Goal: Task Accomplishment & Management: Use online tool/utility

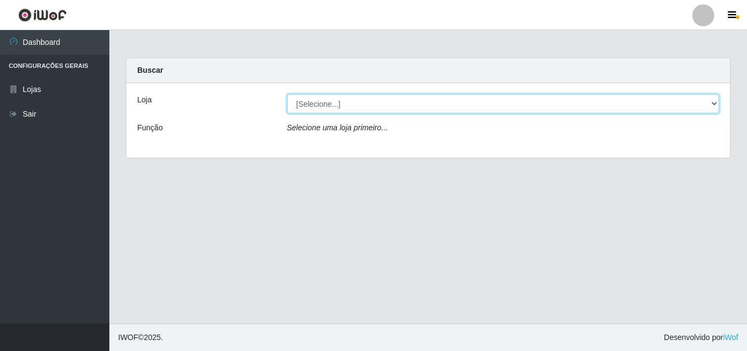
click at [489, 104] on select "[Selecione...] BomQueSó Agreste - Loja 3" at bounding box center [503, 103] width 433 height 19
select select "215"
click at [287, 94] on select "[Selecione...] BomQueSó Agreste - Loja 3" at bounding box center [503, 103] width 433 height 19
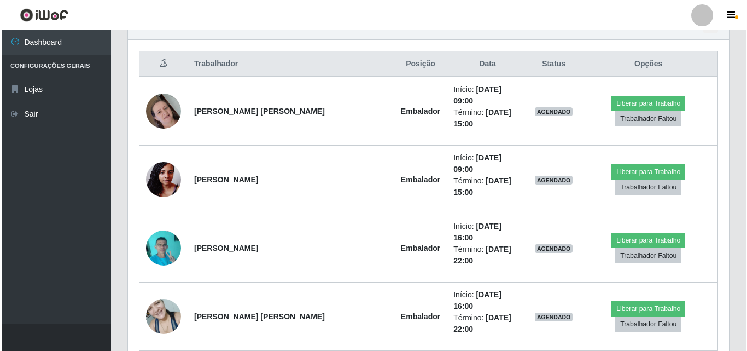
scroll to position [383, 0]
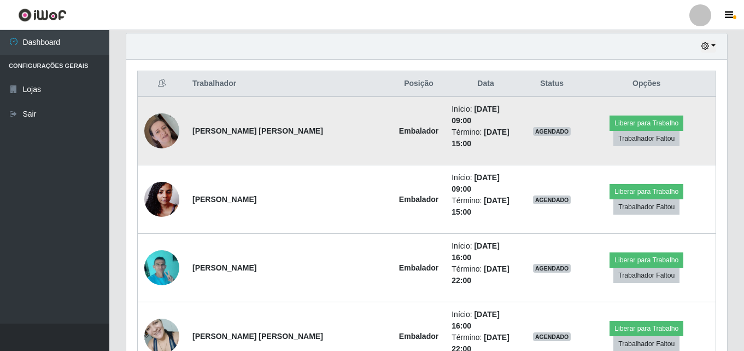
click at [165, 117] on img at bounding box center [161, 131] width 35 height 62
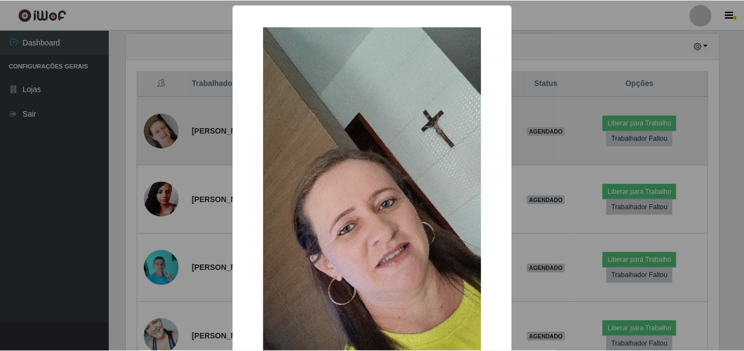
scroll to position [227, 596]
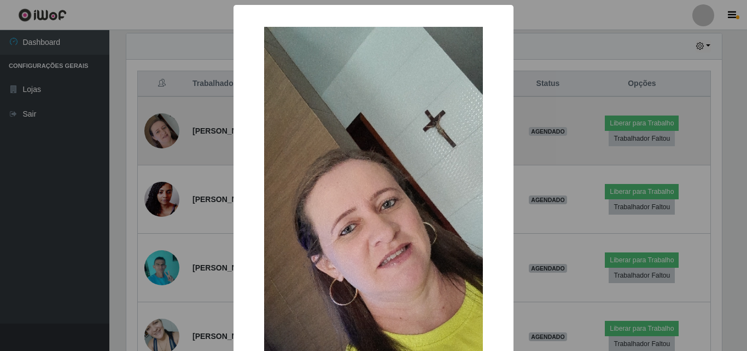
click at [165, 117] on div "× OK Cancel" at bounding box center [373, 175] width 747 height 351
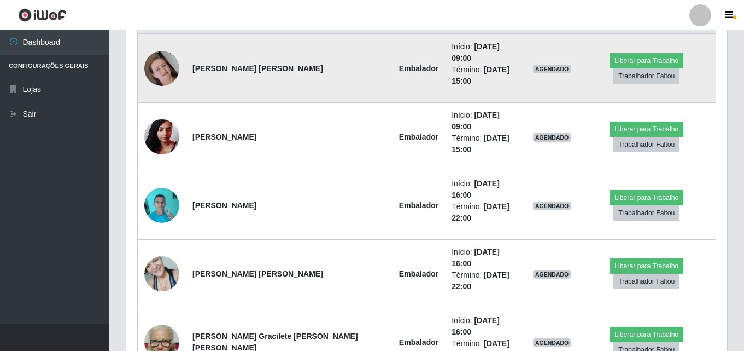
scroll to position [473, 0]
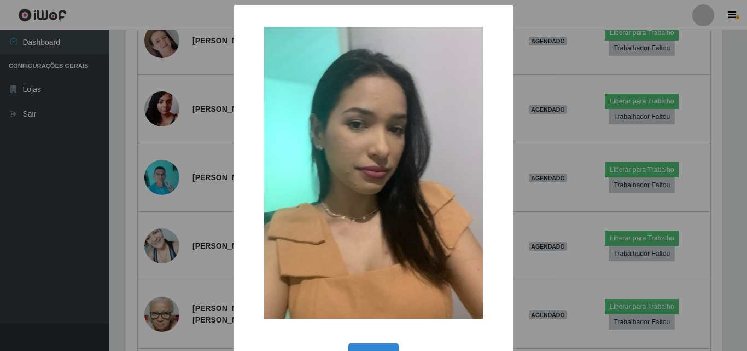
click at [151, 200] on div "× OK Cancel" at bounding box center [373, 175] width 747 height 351
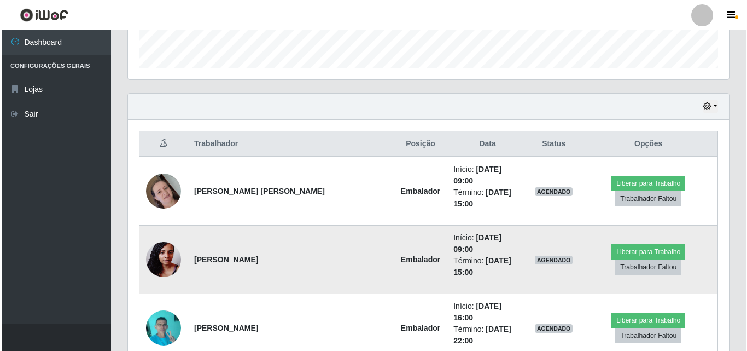
scroll to position [383, 0]
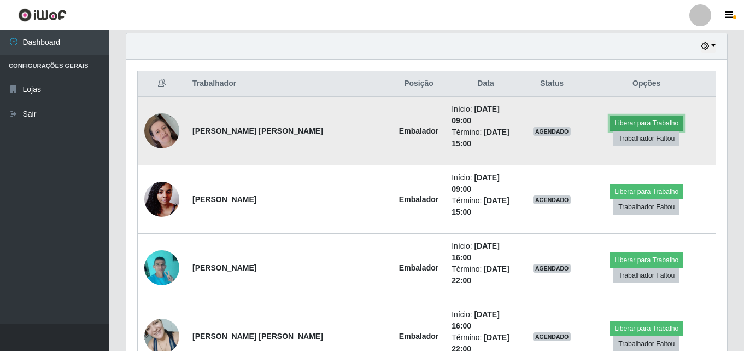
click at [617, 126] on button "Liberar para Trabalho" at bounding box center [647, 122] width 74 height 15
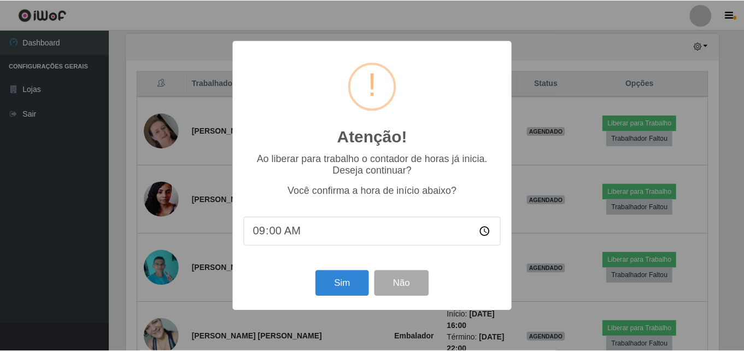
scroll to position [227, 596]
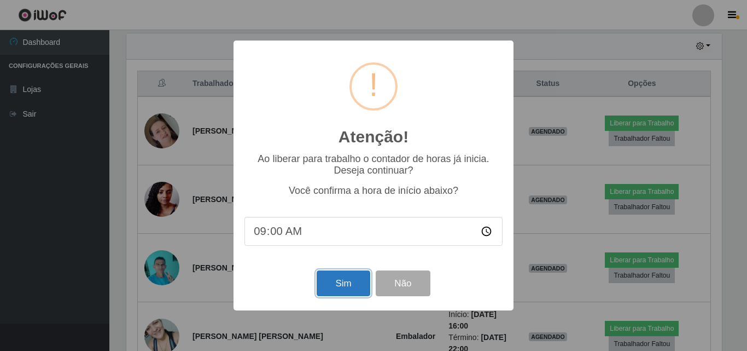
click at [337, 292] on button "Sim" at bounding box center [343, 283] width 53 height 26
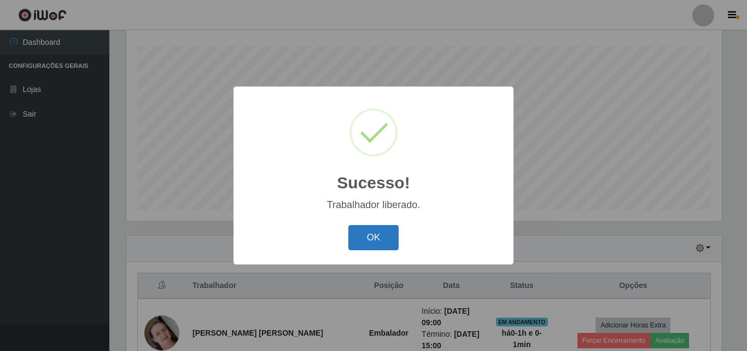
click at [374, 243] on button "OK" at bounding box center [373, 238] width 51 height 26
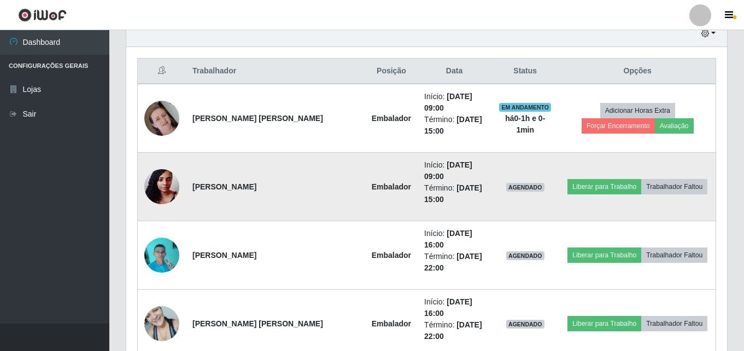
scroll to position [400, 0]
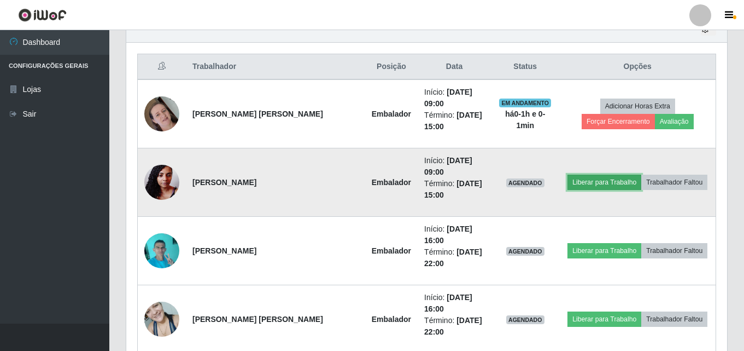
click at [574, 183] on button "Liberar para Trabalho" at bounding box center [605, 181] width 74 height 15
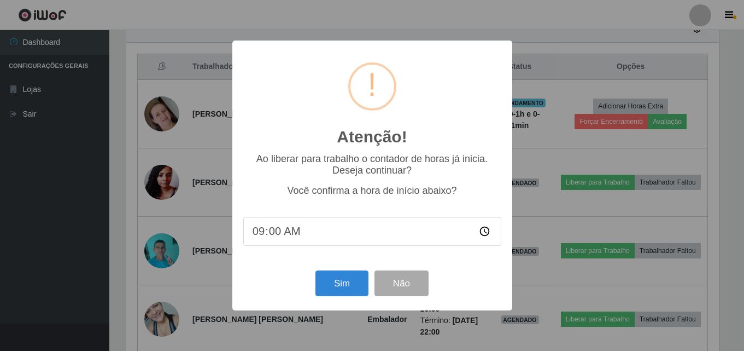
scroll to position [227, 596]
click at [354, 281] on button "Sim" at bounding box center [343, 283] width 53 height 26
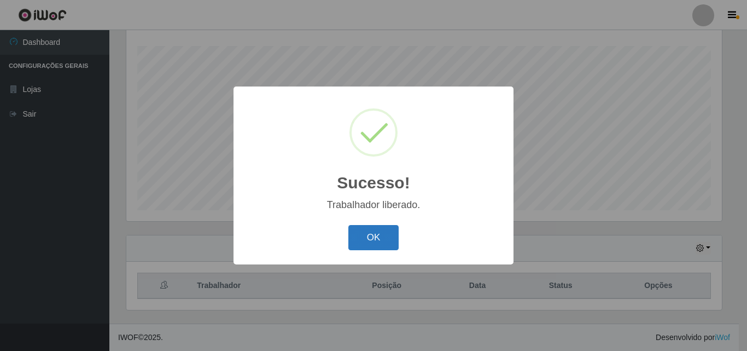
click at [371, 229] on button "OK" at bounding box center [373, 238] width 51 height 26
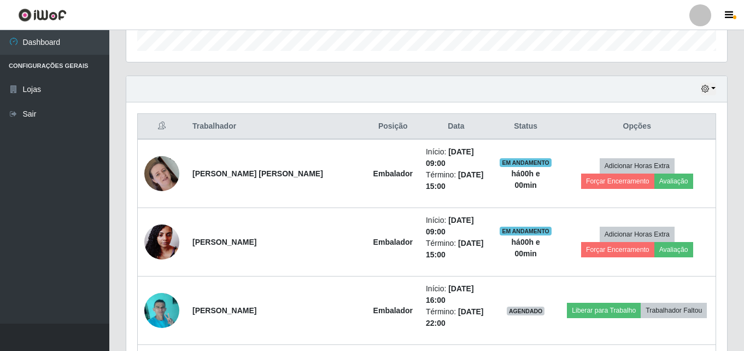
scroll to position [249, 0]
